Goal: Task Accomplishment & Management: Manage account settings

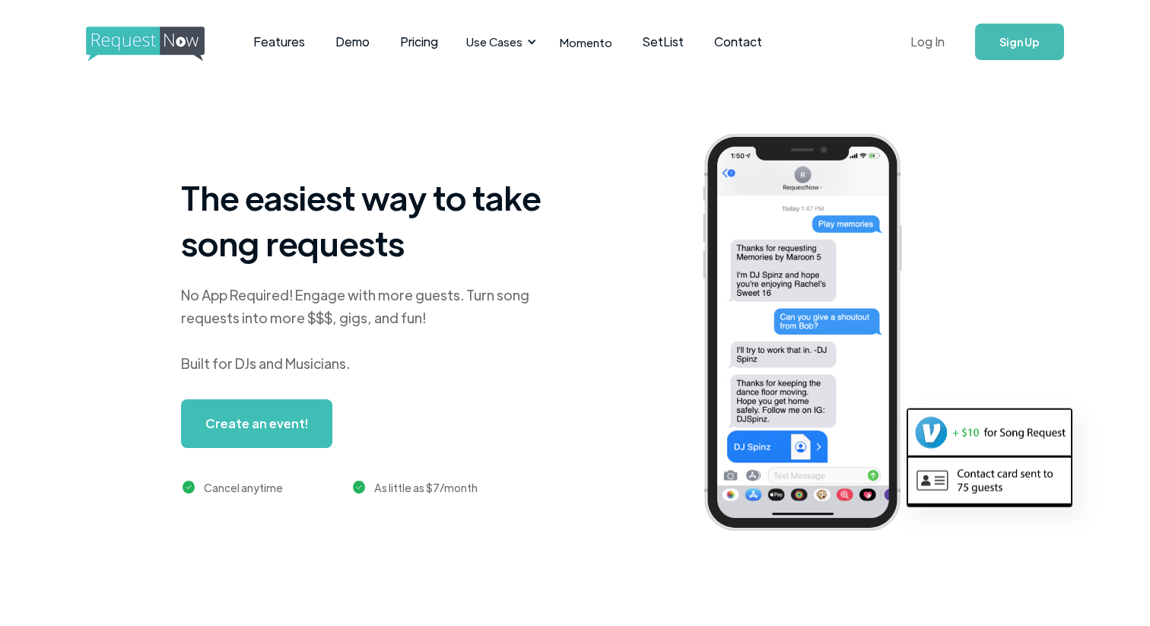
click at [926, 43] on link "Log In" at bounding box center [927, 41] width 65 height 53
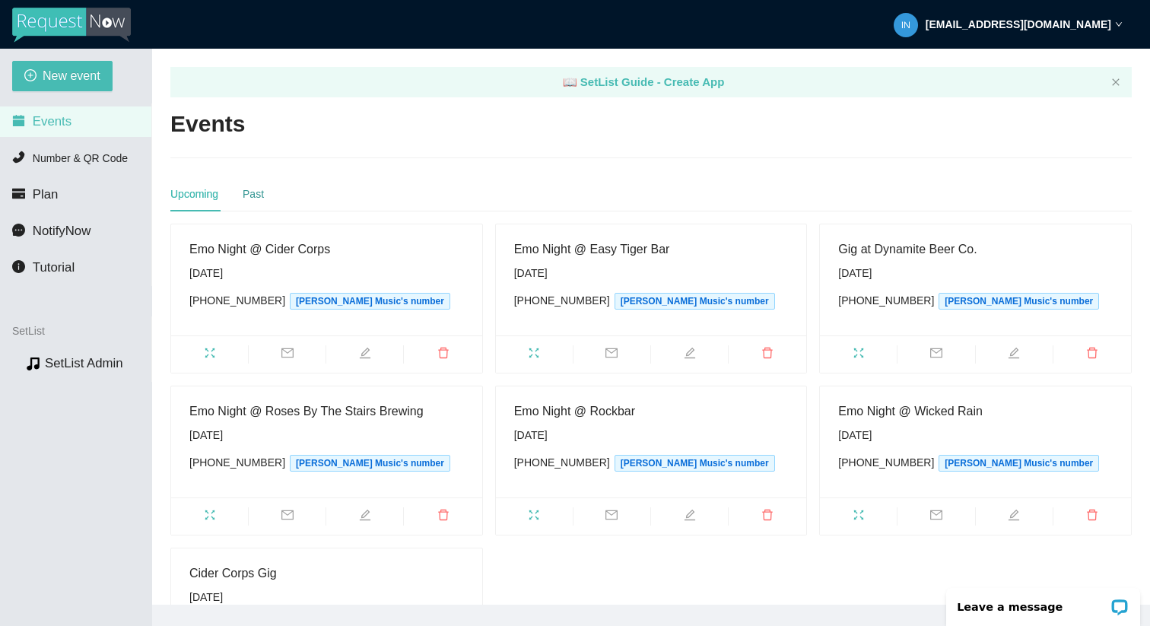
click at [263, 195] on div "Past" at bounding box center [253, 194] width 21 height 17
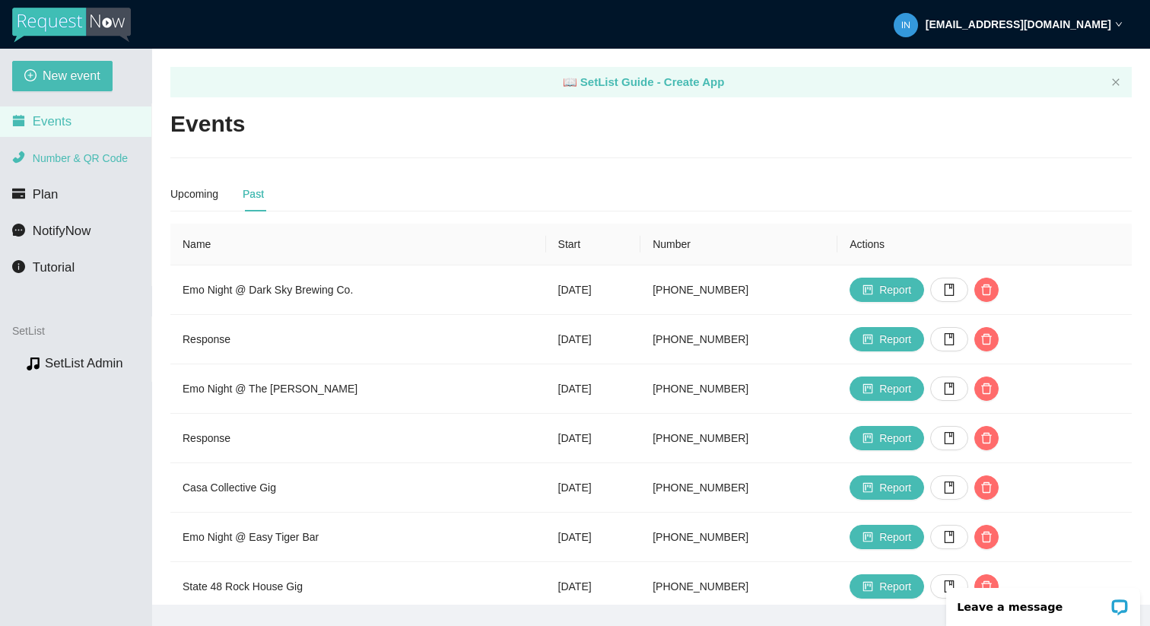
click at [84, 157] on span "Number & QR Code" at bounding box center [80, 158] width 95 height 12
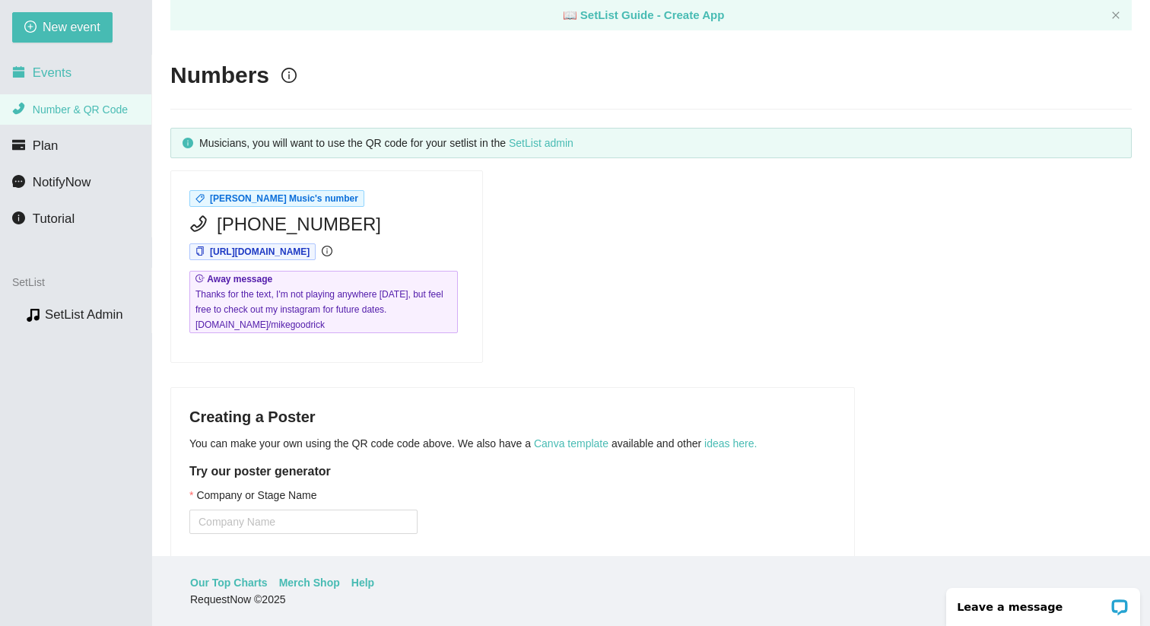
click at [55, 68] on span "Events" at bounding box center [52, 72] width 39 height 14
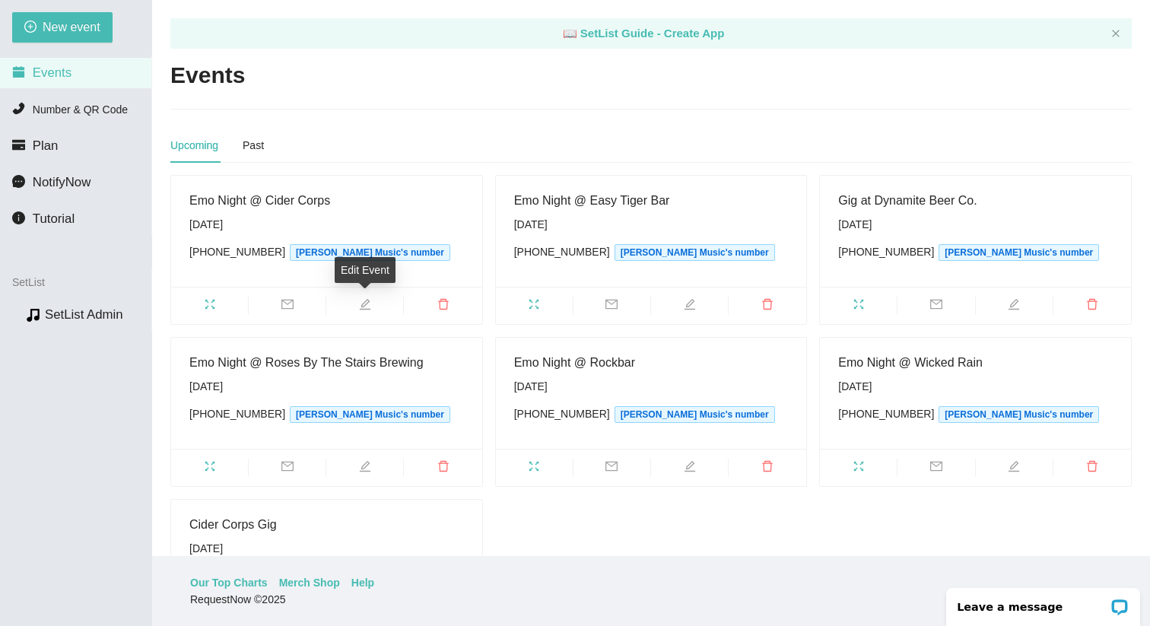
click at [366, 306] on icon "edit" at bounding box center [365, 304] width 12 height 12
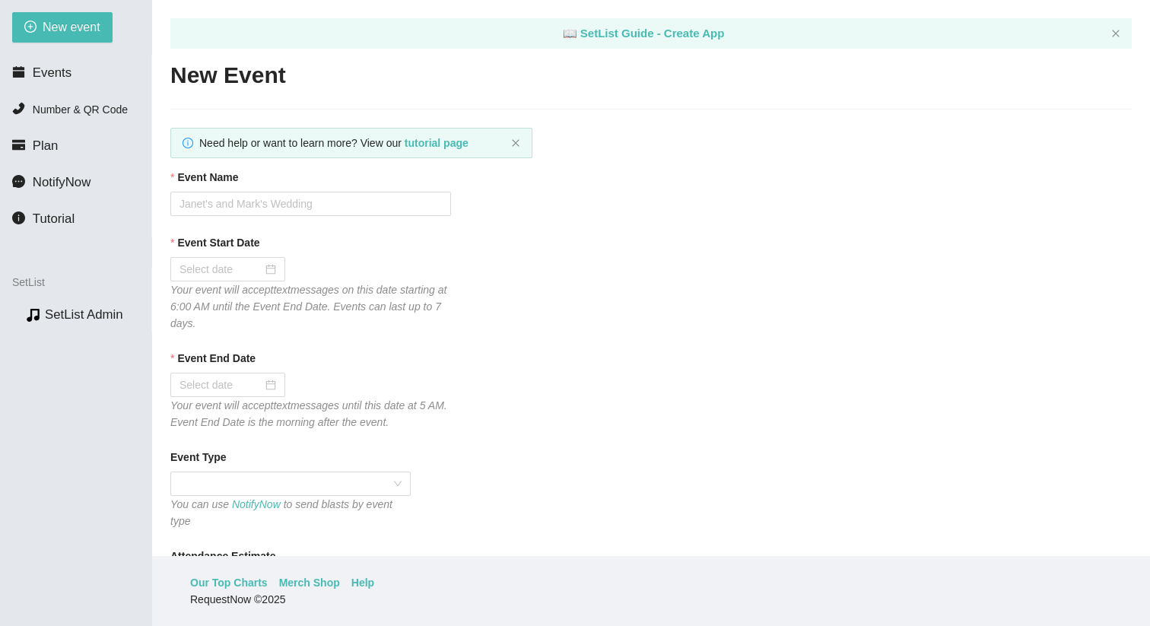
type textarea "Thanks for coming to Emo Night! I'm Back at Cider Corps 12/17. Be sure to follo…"
type input "Emo Night @ Cider Corps"
type input "[DATE]"
type textarea "Thanks for coming to Emo Night! I'm Back at Cider Corps 12/17. Be sure to follo…"
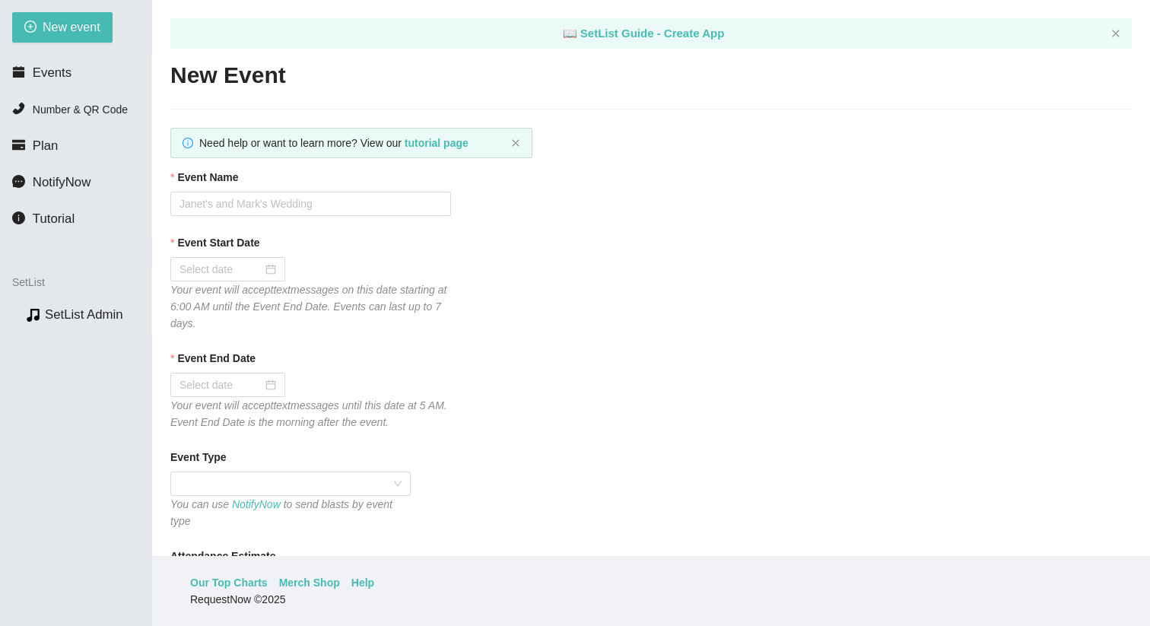
checkbox input "true"
checkbox input "false"
checkbox input "true"
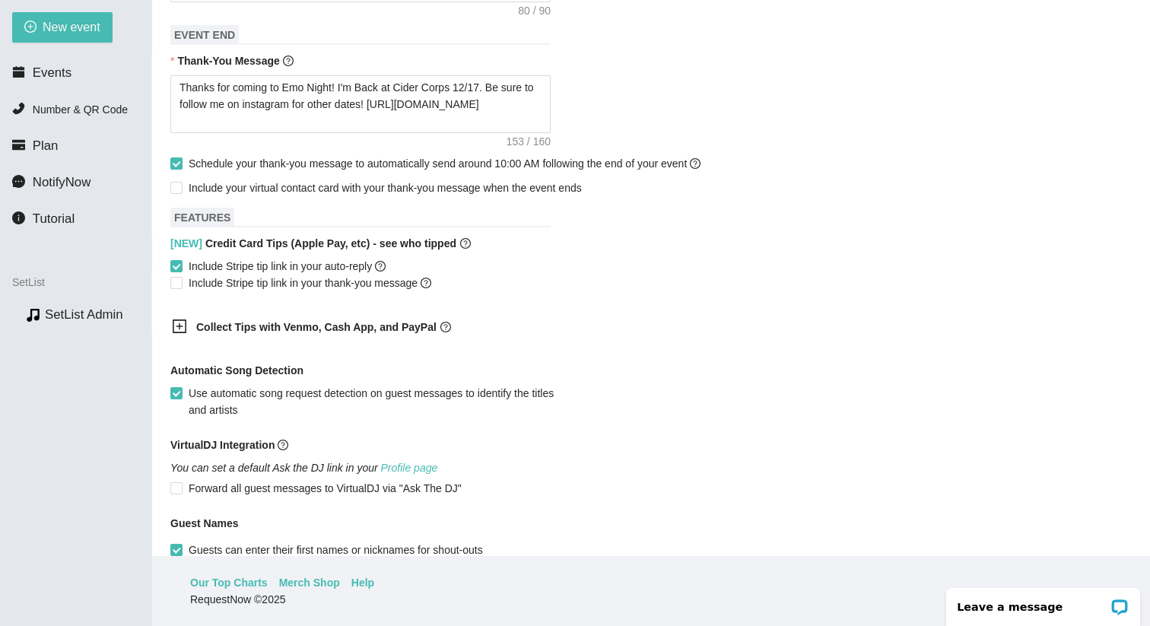
scroll to position [789, 0]
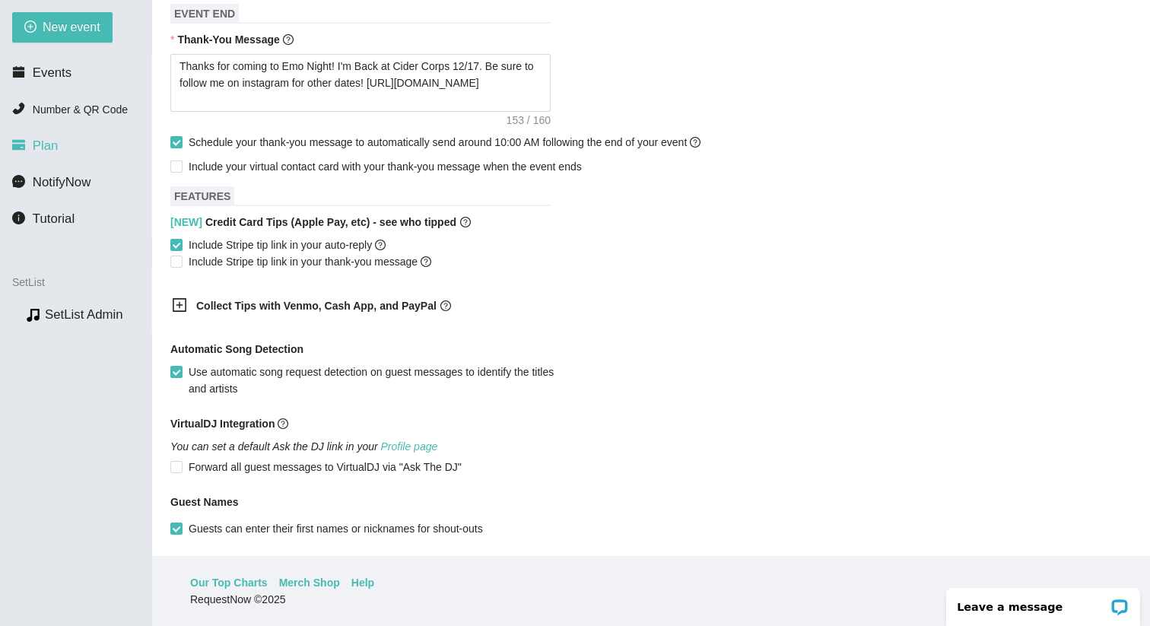
click at [33, 144] on span "Plan" at bounding box center [46, 145] width 26 height 14
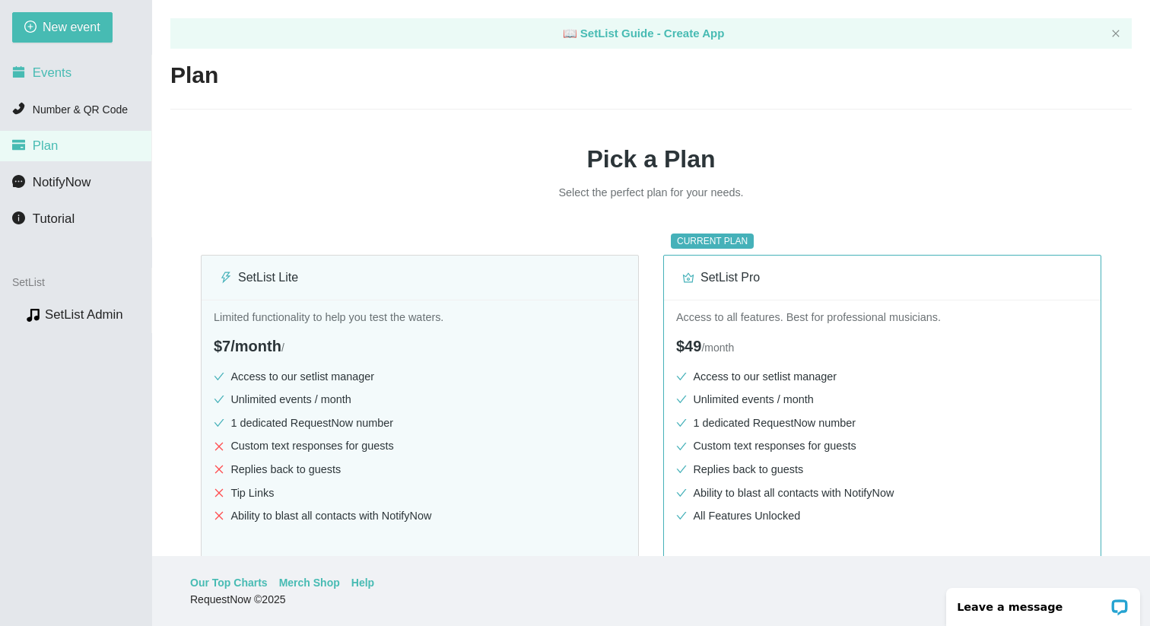
click at [71, 75] on li "Events" at bounding box center [75, 73] width 151 height 30
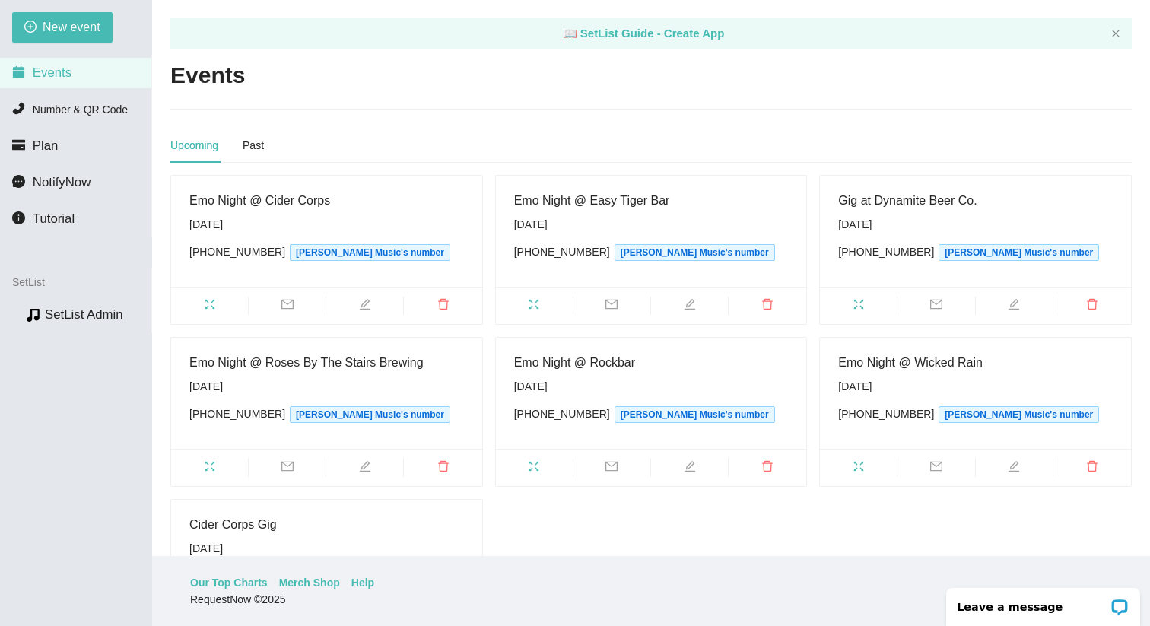
click at [364, 301] on icon "edit" at bounding box center [365, 304] width 12 height 12
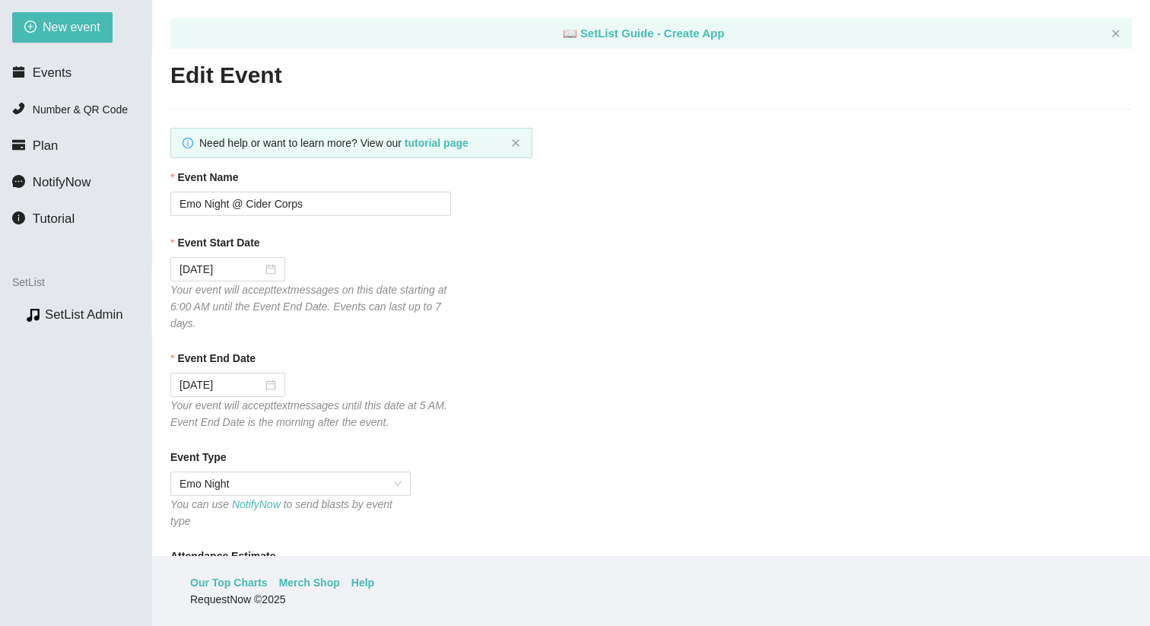
type textarea "[URL][DOMAIN_NAME]"
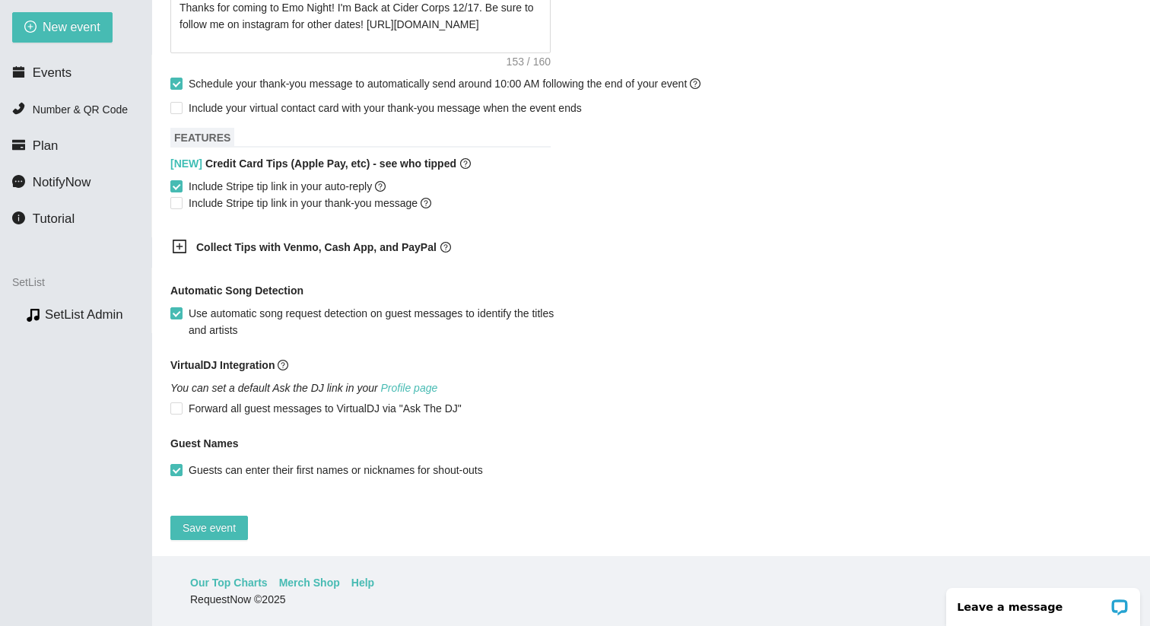
scroll to position [862, 0]
